Goal: Task Accomplishment & Management: Use online tool/utility

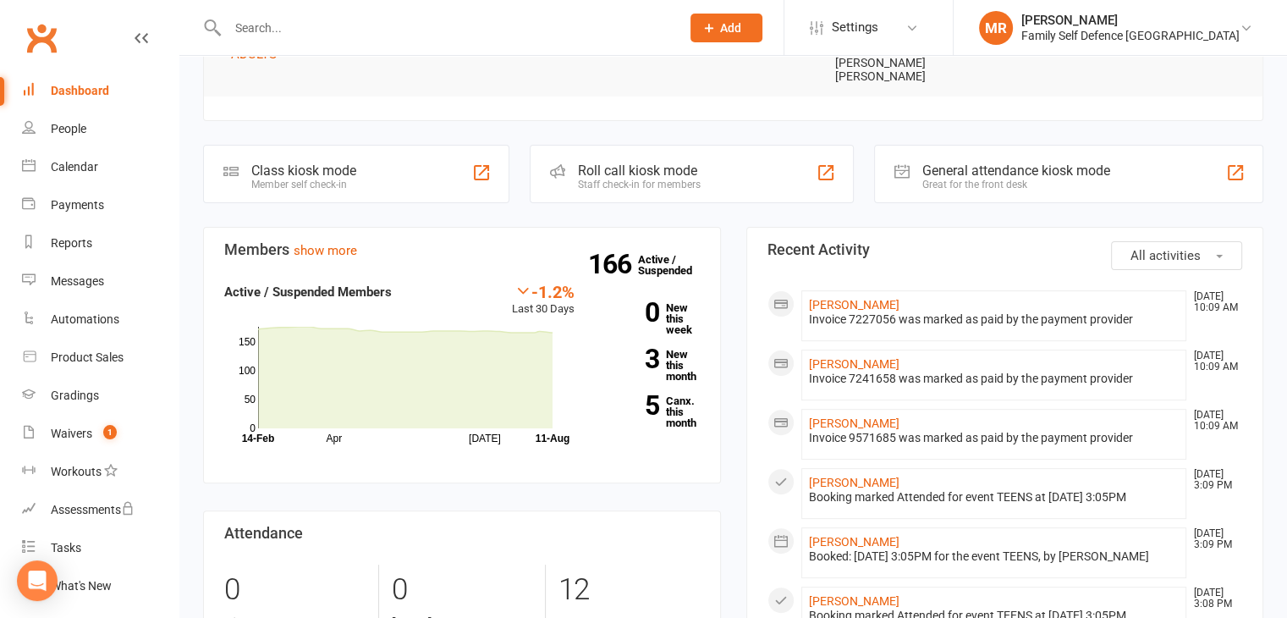
scroll to position [413, 0]
click at [674, 349] on link "3 New this month" at bounding box center [650, 365] width 100 height 33
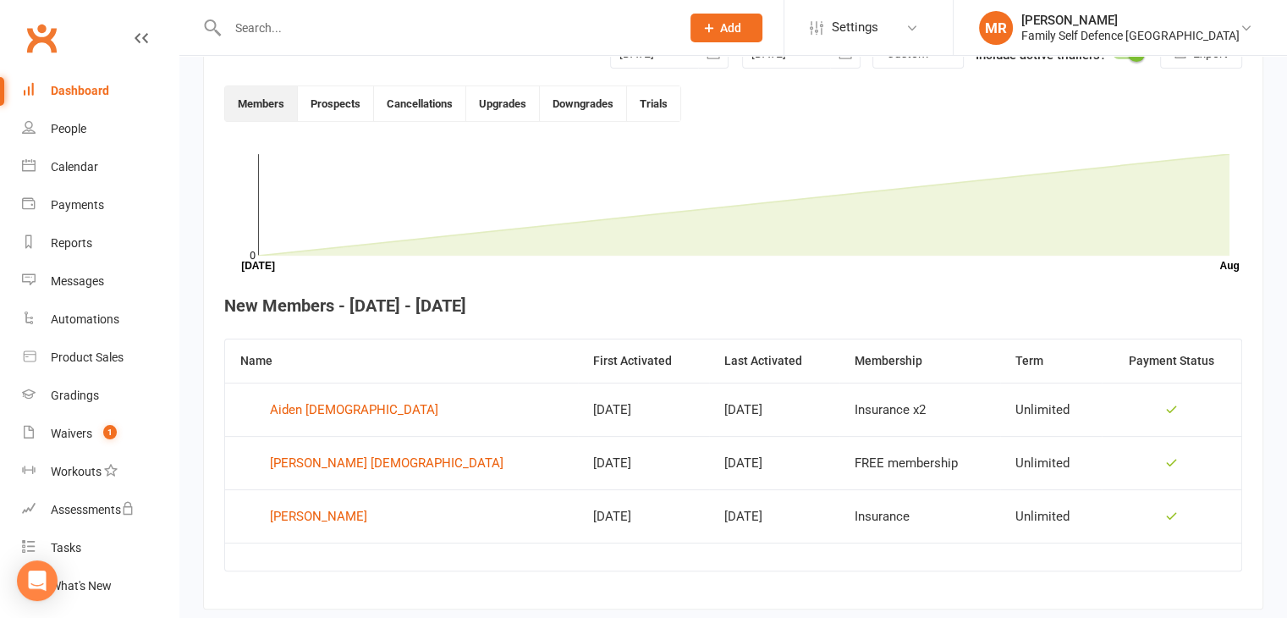
scroll to position [462, 0]
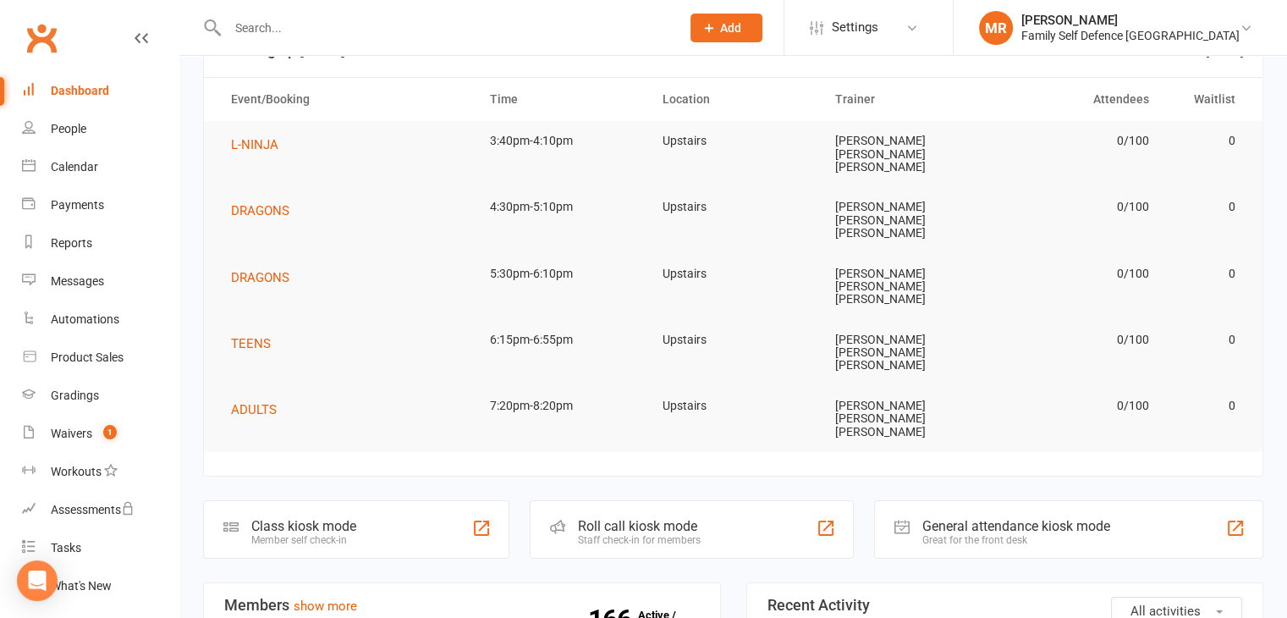
scroll to position [49, 0]
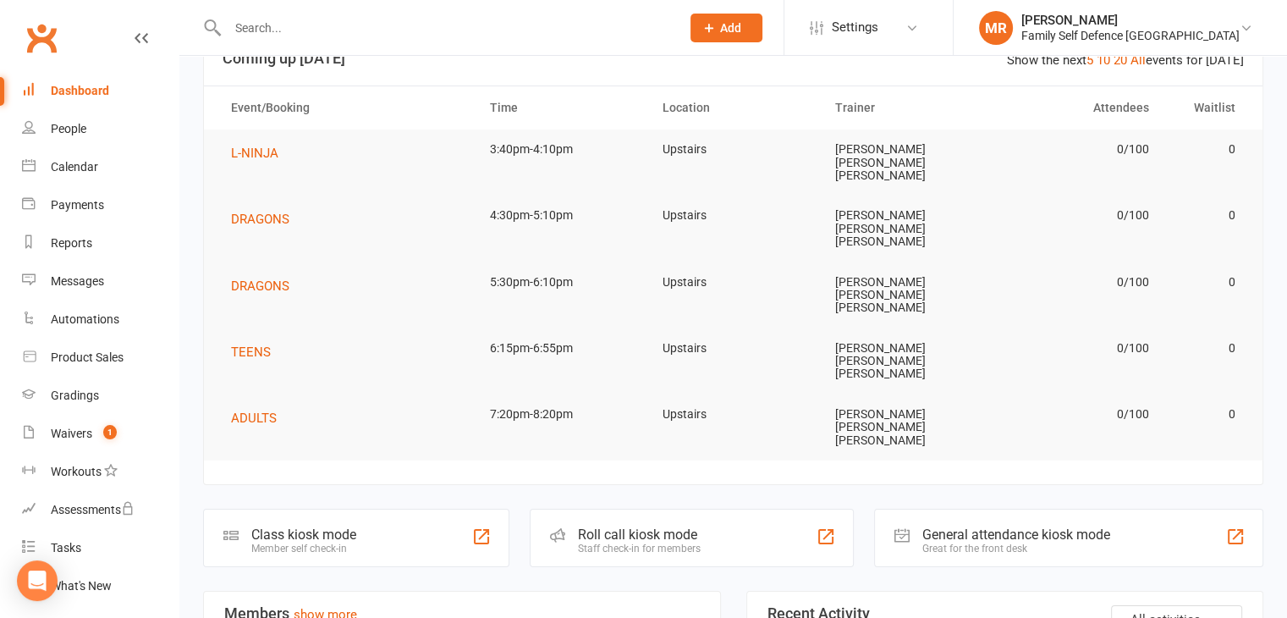
click at [665, 526] on div "Roll call kiosk mode" at bounding box center [639, 534] width 123 height 16
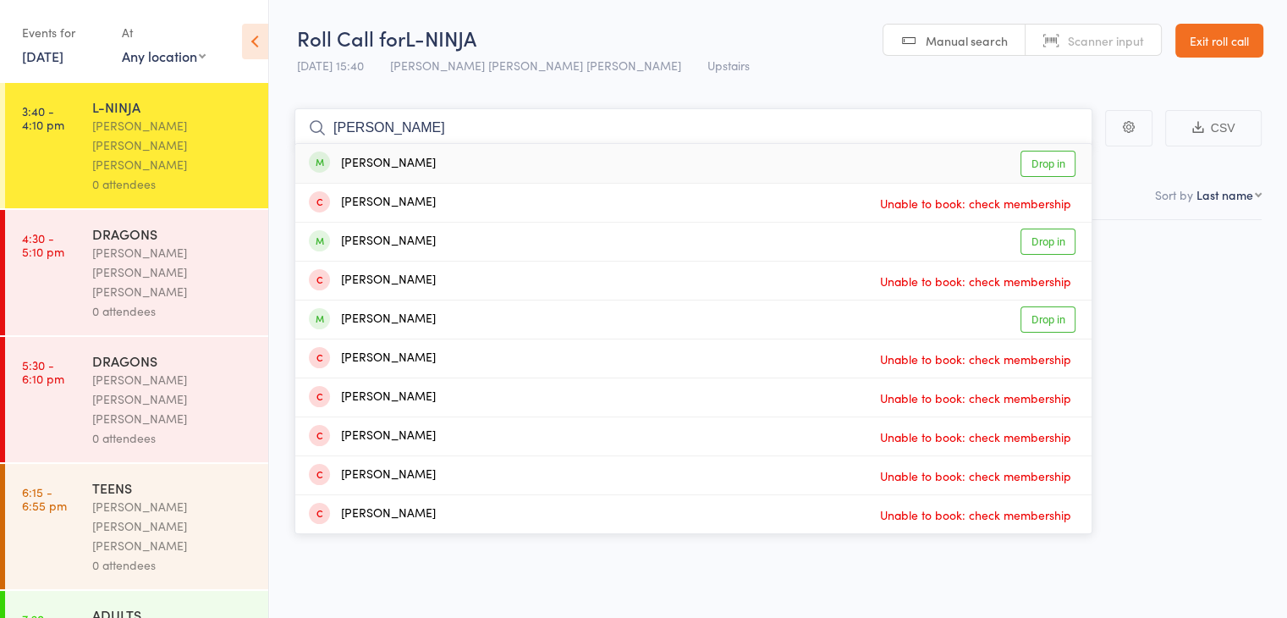
type input "josh"
click at [653, 170] on div "Josh Shakya Drop in" at bounding box center [693, 163] width 796 height 39
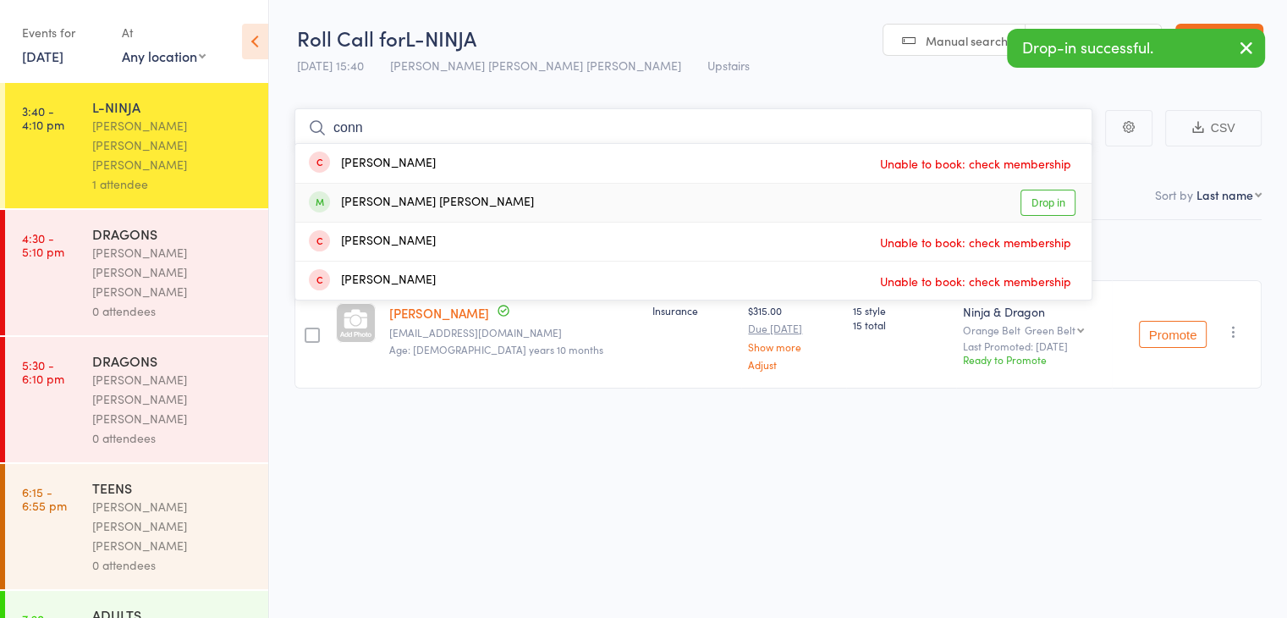
type input "conn"
click at [659, 211] on div "Connor Carpenter Drop in" at bounding box center [693, 203] width 796 height 38
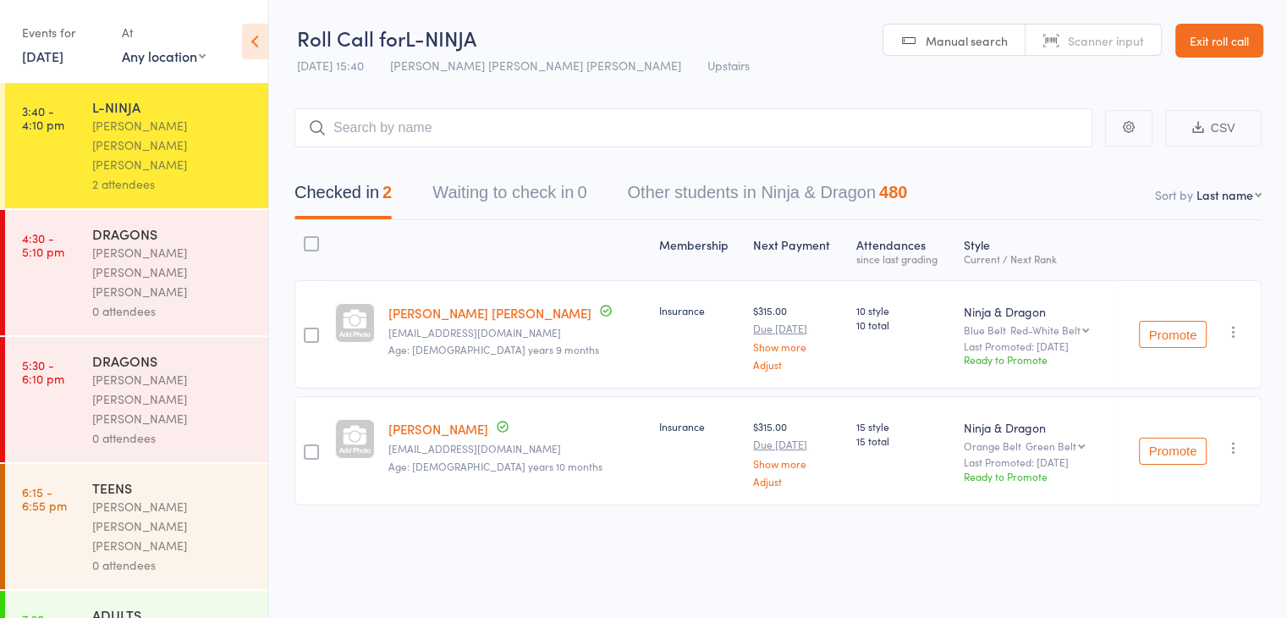
click at [254, 464] on div "TEENS Keyvan Castle Hill Mirzai 0 attendees" at bounding box center [180, 526] width 176 height 125
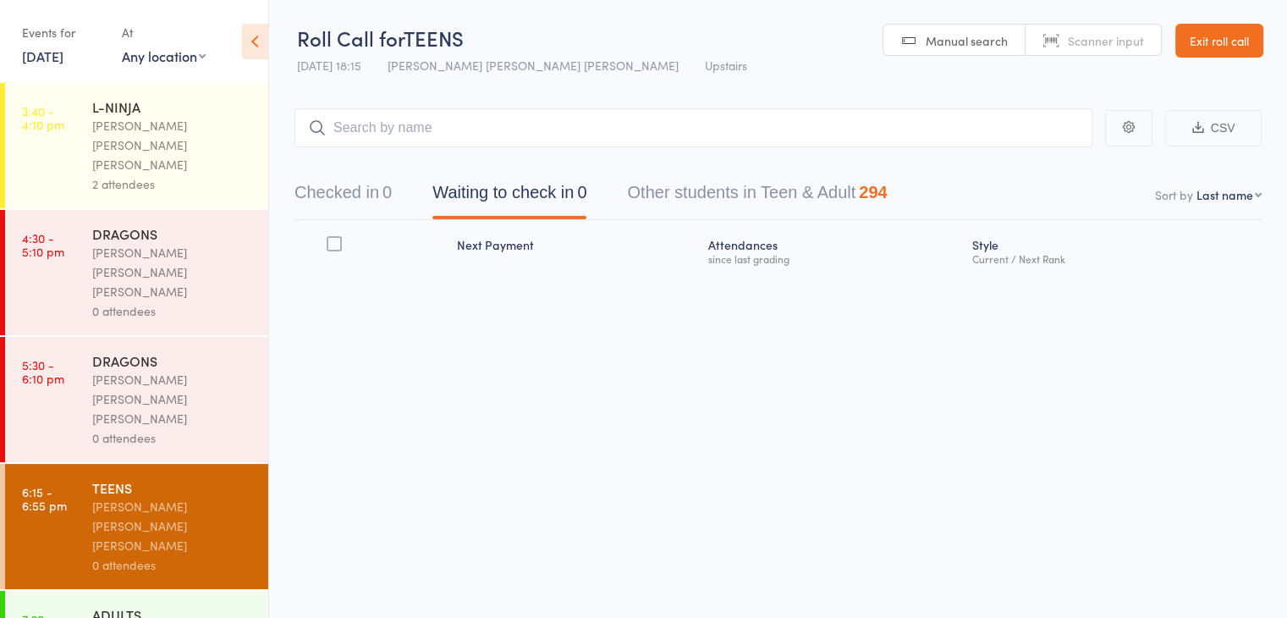
click at [140, 120] on div "[PERSON_NAME] [PERSON_NAME] [PERSON_NAME]" at bounding box center [173, 145] width 162 height 58
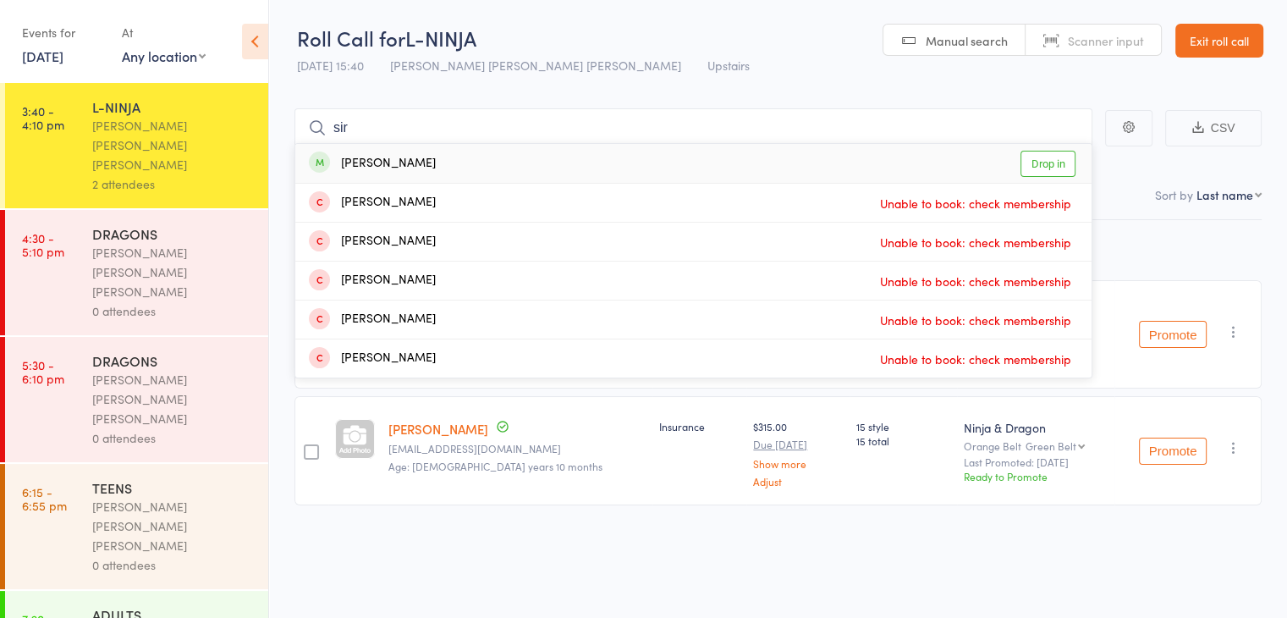
type input "sir"
click at [407, 160] on div "Sireesh Sivaruban" at bounding box center [372, 163] width 127 height 19
